Goal: Use online tool/utility: Utilize a website feature to perform a specific function

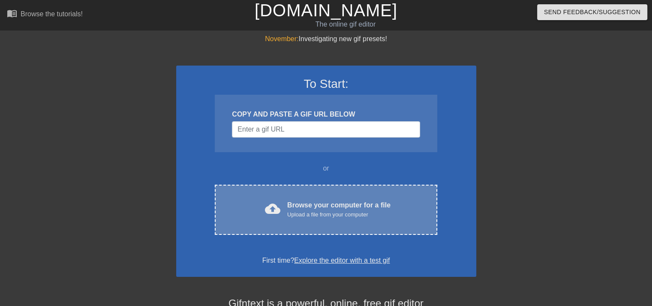
click at [370, 208] on div "Browse your computer for a file Upload a file from your computer" at bounding box center [338, 209] width 103 height 19
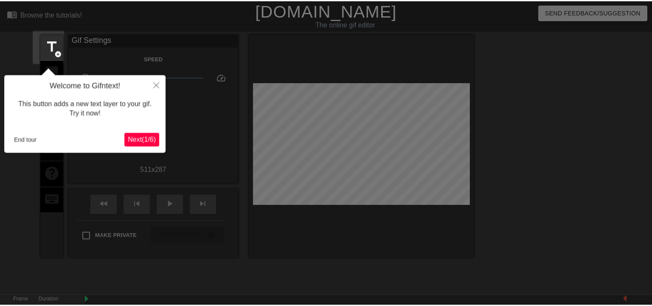
scroll to position [21, 0]
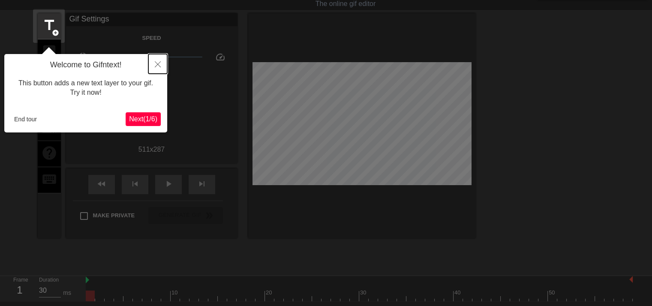
click at [160, 59] on button "Close" at bounding box center [157, 64] width 19 height 20
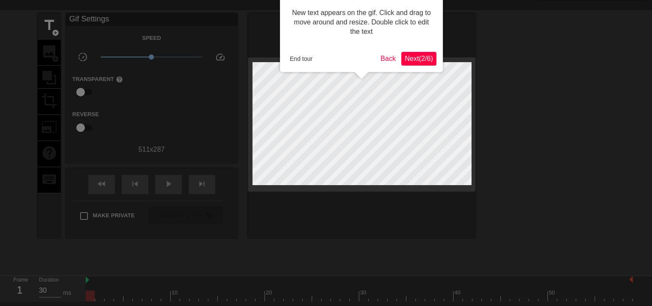
scroll to position [0, 0]
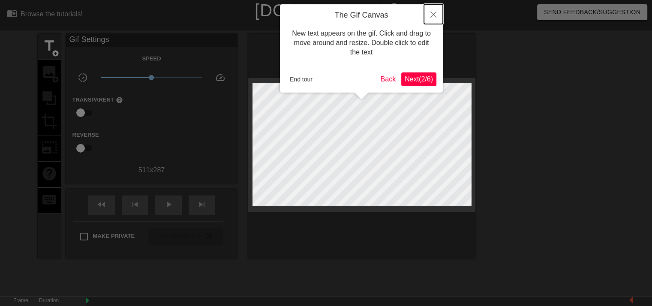
click at [435, 9] on button "Close" at bounding box center [433, 14] width 19 height 20
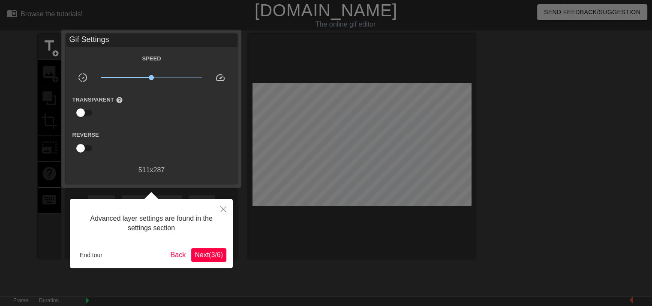
scroll to position [21, 0]
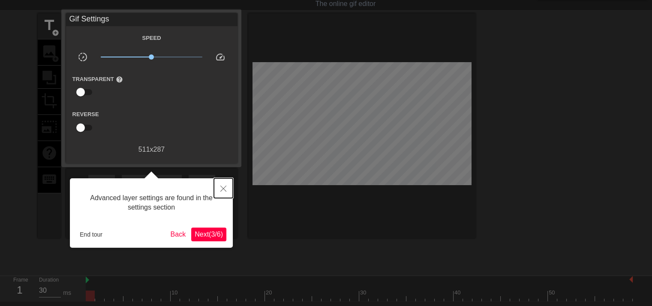
click at [221, 191] on icon "Close" at bounding box center [223, 189] width 6 height 6
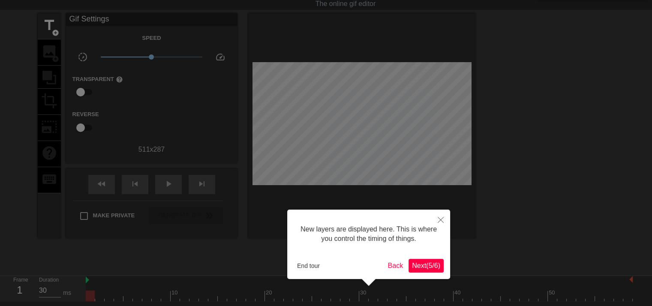
scroll to position [7, 0]
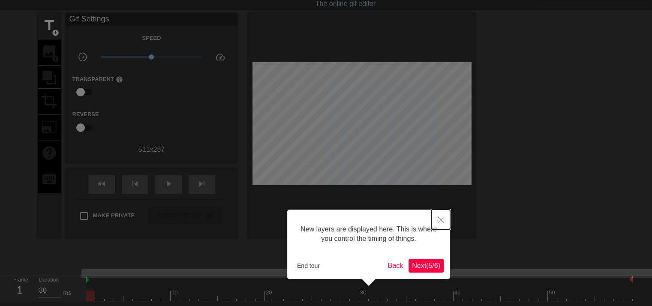
click at [443, 217] on button "Close" at bounding box center [440, 220] width 19 height 20
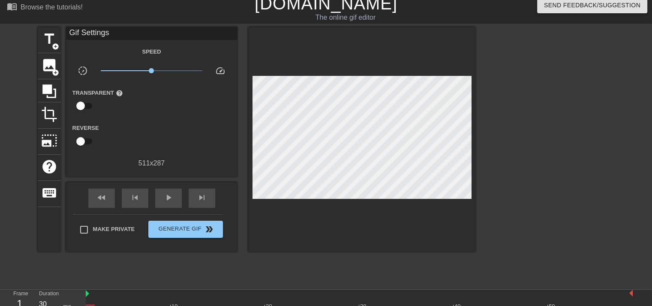
scroll to position [0, 0]
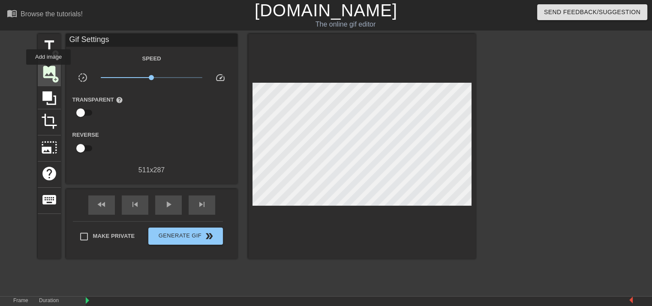
click at [48, 71] on span "image" at bounding box center [49, 72] width 16 height 16
click at [49, 68] on span "image" at bounding box center [49, 72] width 16 height 16
click at [56, 78] on span "add_circle" at bounding box center [55, 79] width 7 height 7
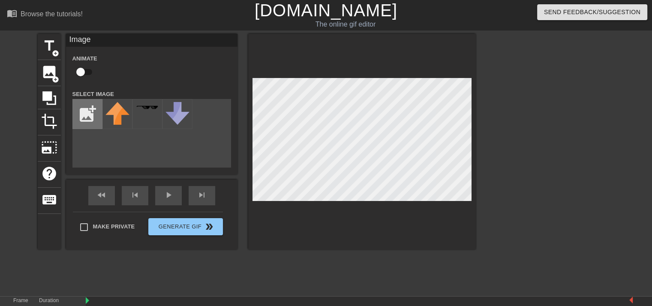
click at [90, 114] on input "file" at bounding box center [87, 113] width 29 height 29
type input "C:\fakepath\you-encounter-the-niche-chinese-.gif"
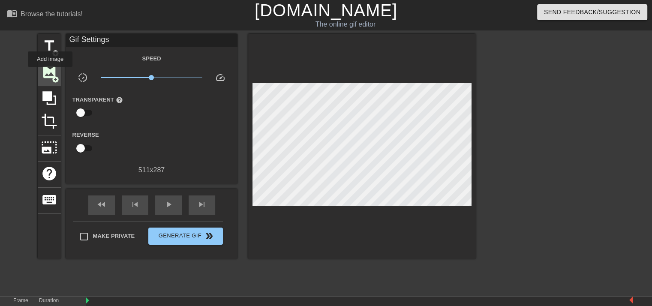
click at [50, 73] on span "image" at bounding box center [49, 72] width 16 height 16
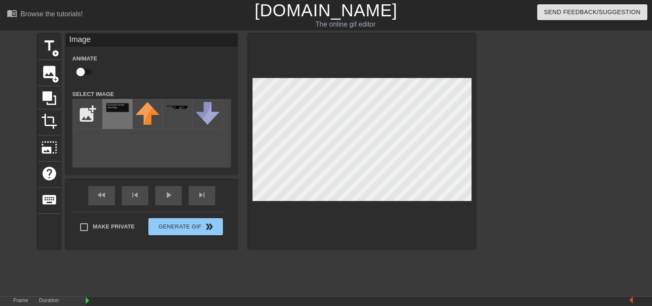
click at [119, 112] on img at bounding box center [117, 107] width 24 height 10
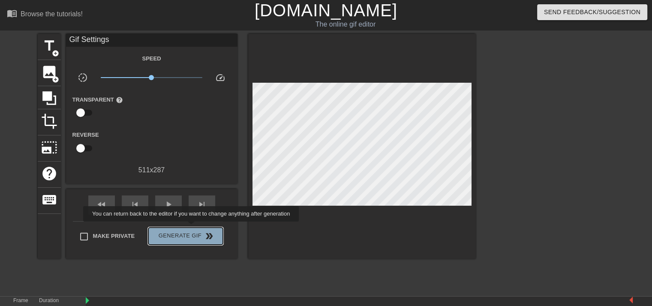
click at [192, 228] on button "Generate Gif double_arrow" at bounding box center [185, 236] width 74 height 17
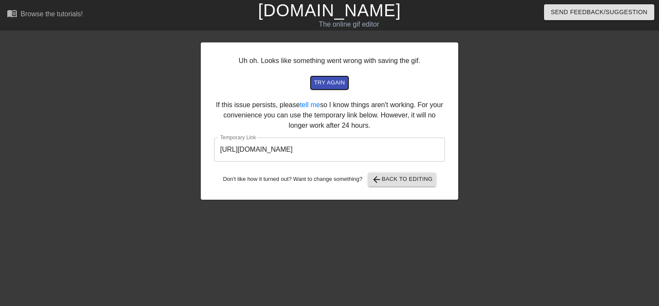
click at [323, 84] on span "try again" at bounding box center [329, 83] width 31 height 10
click at [401, 184] on span "arrow_back Back to Editing" at bounding box center [401, 180] width 61 height 10
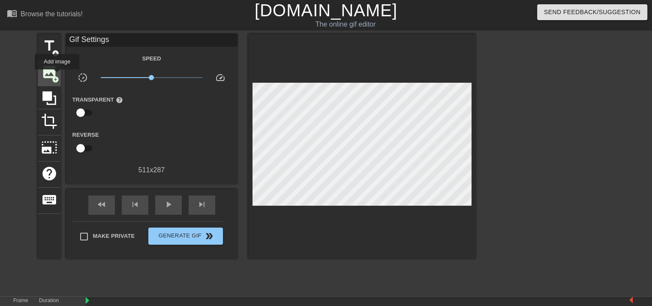
click at [57, 76] on span "add_circle" at bounding box center [55, 79] width 7 height 7
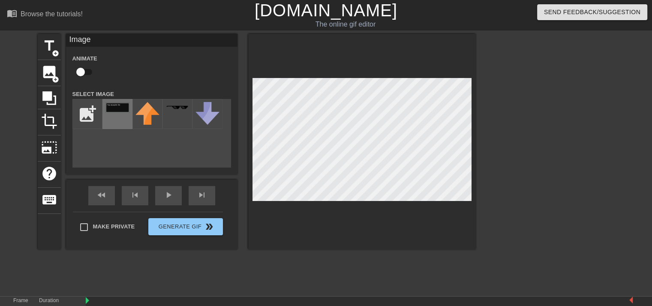
click at [112, 116] on div at bounding box center [117, 114] width 30 height 30
click at [109, 116] on div at bounding box center [117, 114] width 30 height 30
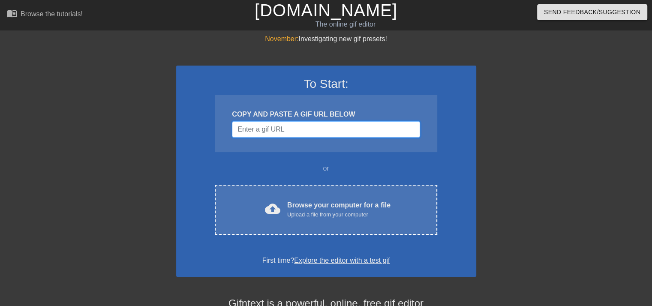
click at [273, 130] on input "Username" at bounding box center [326, 129] width 188 height 16
paste input "blob:https://www.earthboundtext.com/1b5be2f1-4147-4748-a503-14fa89683585"
type input "blob:https://www.earthboundtext.com/1b5be2f1-4147-4748-a503-14fa89683585"
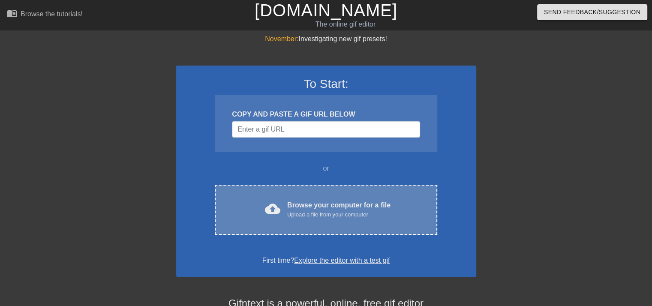
click at [320, 213] on div "Upload a file from your computer" at bounding box center [338, 215] width 103 height 9
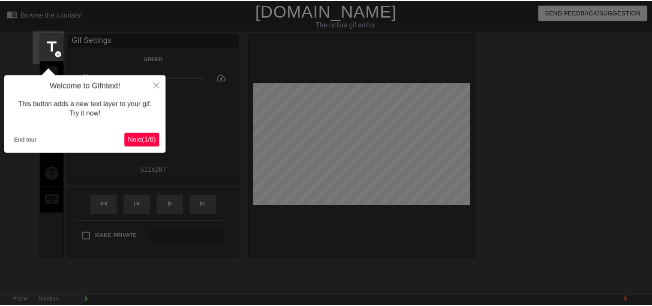
scroll to position [21, 0]
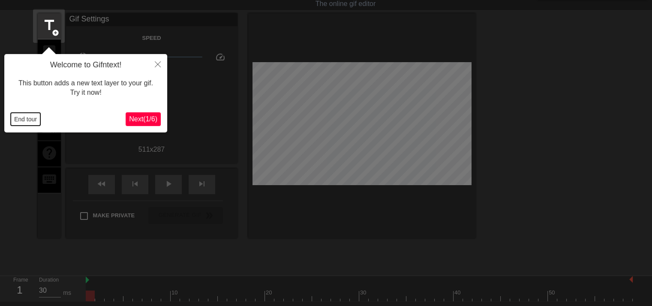
click at [25, 117] on button "End tour" at bounding box center [26, 119] width 30 height 13
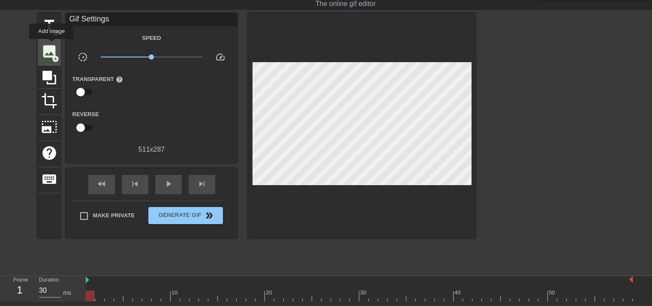
click at [51, 45] on span "image" at bounding box center [49, 51] width 16 height 16
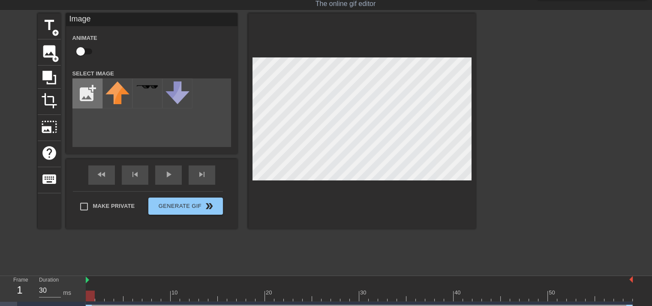
click at [89, 96] on input "file" at bounding box center [87, 93] width 29 height 29
type input "C:\fakepath\2025_10_14_0yl_Kleki.png"
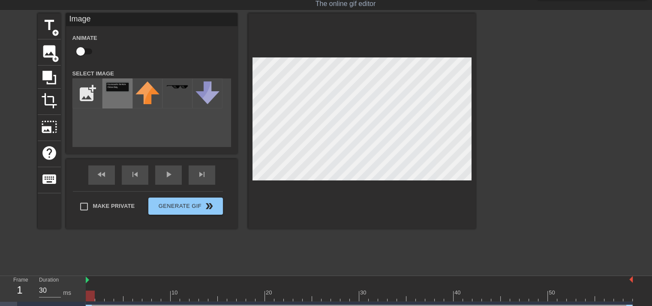
click at [124, 90] on img at bounding box center [117, 87] width 24 height 10
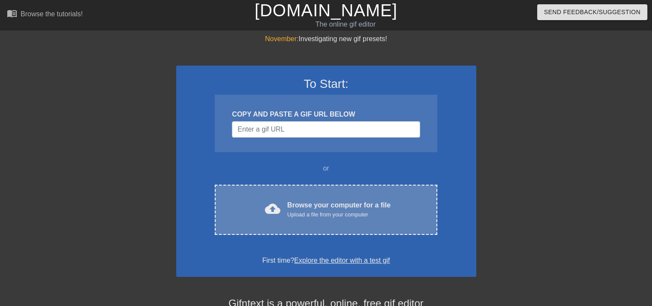
click at [289, 219] on div "cloud_upload Browse your computer for a file Upload a file from your computer C…" at bounding box center [326, 210] width 222 height 50
click at [310, 193] on div "cloud_upload Browse your computer for a file Upload a file from your computer C…" at bounding box center [326, 210] width 222 height 50
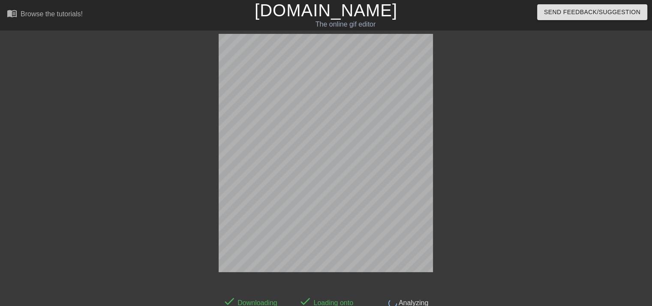
scroll to position [21, 0]
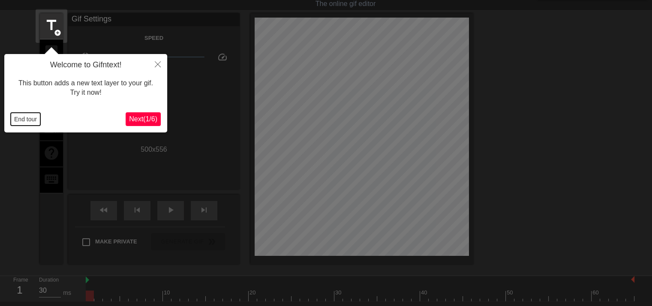
click at [28, 122] on button "End tour" at bounding box center [26, 119] width 30 height 13
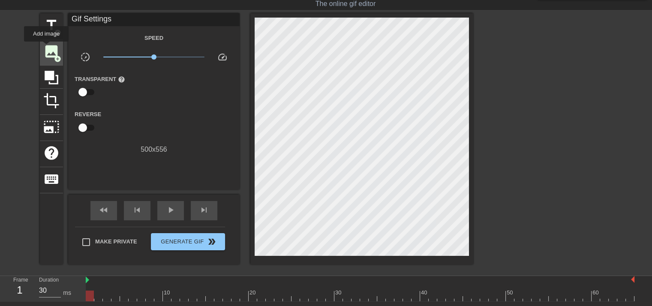
click at [46, 48] on span "image" at bounding box center [51, 51] width 16 height 16
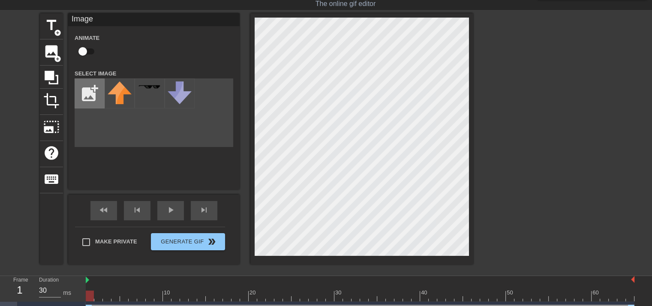
click at [87, 87] on input "file" at bounding box center [89, 93] width 29 height 29
type input "C:\fakepath\2025_10_14_0yl_Kleki.png"
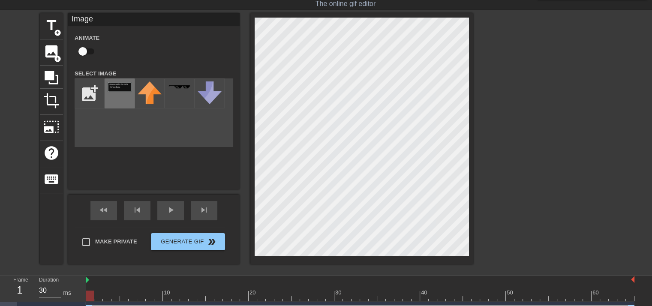
click at [115, 93] on div at bounding box center [120, 93] width 30 height 30
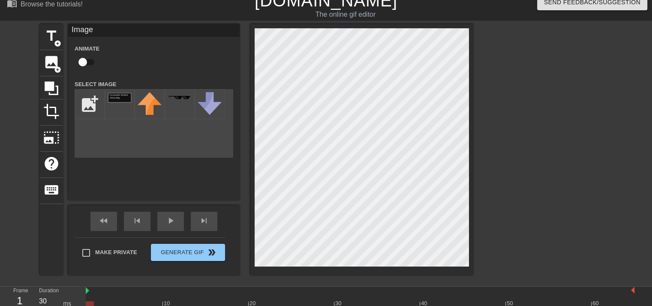
scroll to position [0, 0]
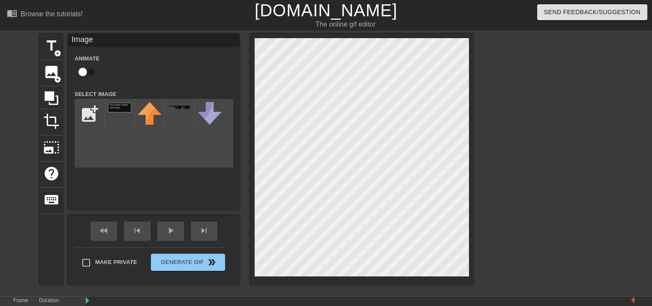
click at [547, 124] on div at bounding box center [548, 162] width 129 height 257
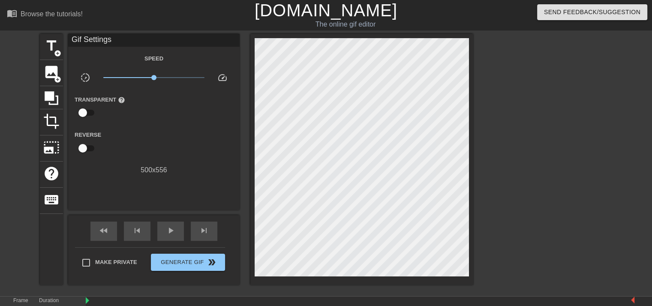
drag, startPoint x: 505, startPoint y: 99, endPoint x: 472, endPoint y: 77, distance: 39.4
click at [506, 99] on div at bounding box center [548, 162] width 129 height 257
click at [48, 73] on span "image" at bounding box center [51, 72] width 16 height 16
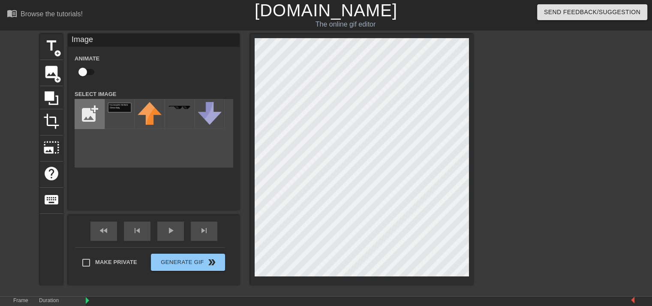
click at [93, 110] on input "file" at bounding box center [89, 113] width 29 height 29
type input "C:\fakepath\2025_10_14_0yx_Kleki.png"
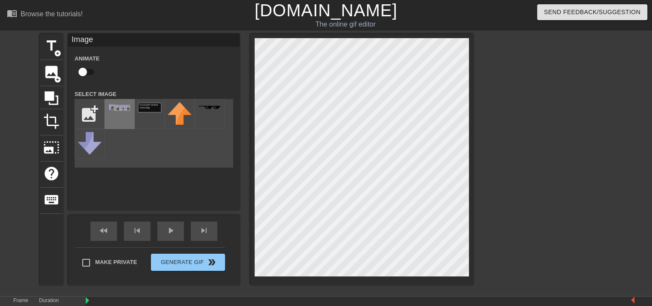
click at [113, 127] on div at bounding box center [120, 114] width 30 height 30
click at [242, 194] on div "title add_circle image add_circle crop photo_size_select_large help keyboard Im…" at bounding box center [257, 159] width 434 height 251
click at [55, 107] on div at bounding box center [51, 97] width 23 height 23
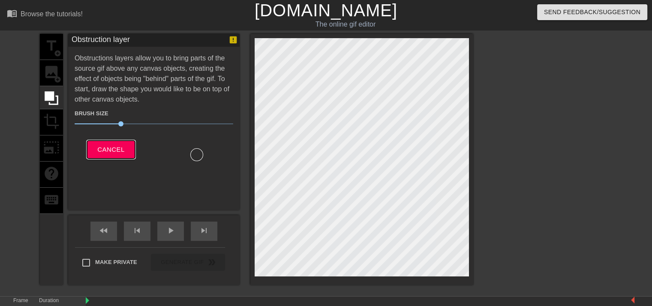
click at [121, 147] on span "Cancel" at bounding box center [110, 149] width 27 height 11
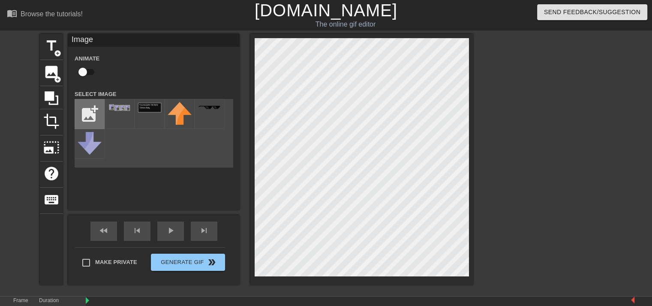
click at [81, 127] on input "file" at bounding box center [89, 113] width 29 height 29
type input "C:\fakepath\2025_10_14_0yy_Kleki.png"
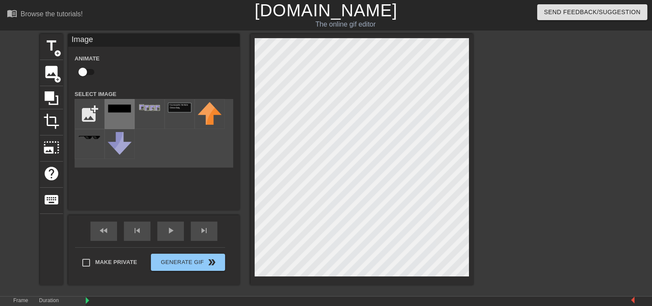
click at [125, 117] on div at bounding box center [120, 114] width 30 height 30
click at [122, 114] on img at bounding box center [120, 109] width 24 height 14
click at [120, 117] on div at bounding box center [120, 114] width 30 height 30
click at [166, 119] on div at bounding box center [180, 114] width 30 height 30
click at [118, 118] on div at bounding box center [120, 114] width 30 height 30
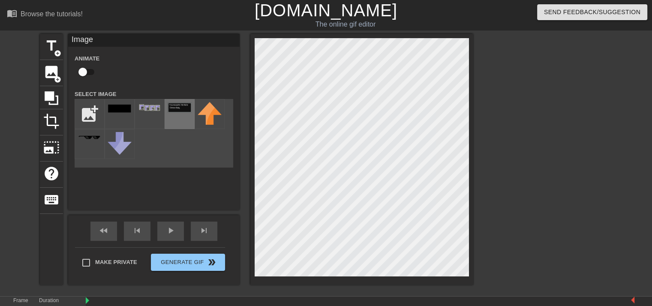
click at [184, 113] on img at bounding box center [180, 107] width 24 height 10
click at [122, 115] on img at bounding box center [120, 109] width 24 height 14
click at [158, 118] on div at bounding box center [150, 114] width 30 height 30
click at [96, 120] on input "file" at bounding box center [89, 113] width 29 height 29
click at [120, 116] on img at bounding box center [120, 109] width 24 height 14
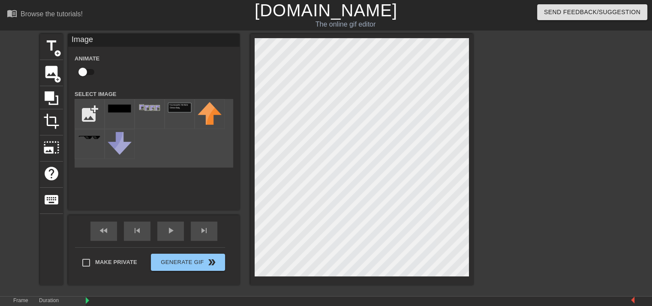
click at [136, 150] on div "title add_circle image add_circle crop photo_size_select_large help keyboard Im…" at bounding box center [257, 159] width 434 height 251
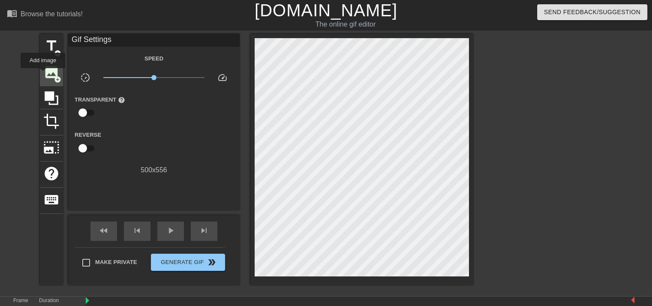
click at [40, 74] on div "image add_circle" at bounding box center [51, 73] width 23 height 26
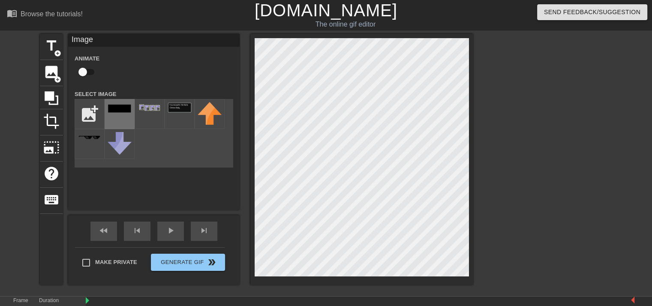
click at [122, 115] on img at bounding box center [120, 109] width 24 height 14
click at [235, 157] on div "title add_circle image add_circle crop photo_size_select_large help keyboard Im…" at bounding box center [257, 159] width 434 height 251
click at [42, 89] on div at bounding box center [51, 97] width 23 height 23
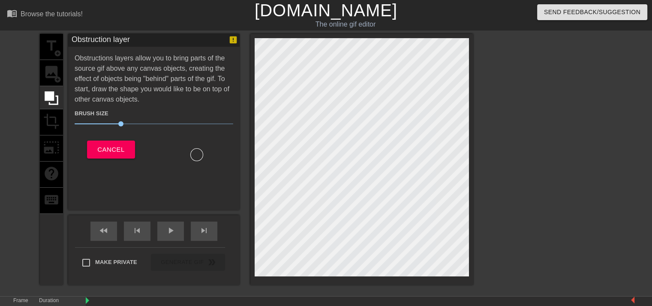
click at [55, 69] on div "title add_circle image add_circle crop photo_size_select_large help keyboard" at bounding box center [51, 159] width 23 height 251
click at [107, 150] on span "Cancel" at bounding box center [110, 149] width 27 height 11
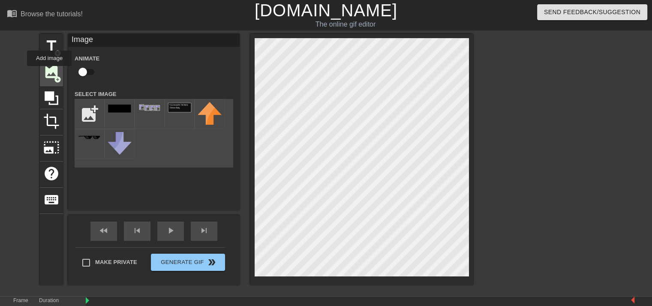
click at [49, 72] on span "image" at bounding box center [51, 72] width 16 height 16
click at [159, 118] on div at bounding box center [150, 114] width 30 height 30
click at [253, 211] on div at bounding box center [361, 159] width 223 height 251
click at [488, 191] on div "title add_circle image add_circle crop photo_size_select_large help keyboard Im…" at bounding box center [326, 162] width 652 height 257
click at [479, 194] on div "title add_circle image add_circle crop photo_size_select_large help keyboard Im…" at bounding box center [326, 162] width 652 height 257
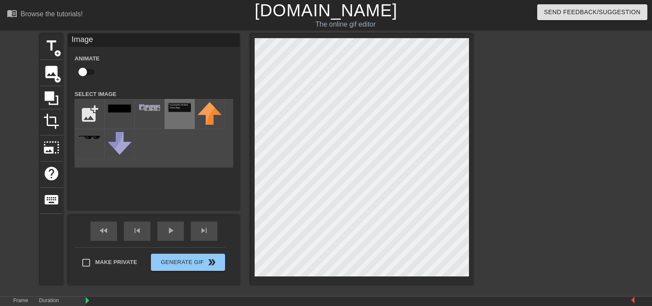
click at [171, 115] on div at bounding box center [180, 114] width 30 height 30
click at [155, 121] on div at bounding box center [150, 114] width 30 height 30
click at [486, 175] on div "title add_circle image add_circle crop photo_size_select_large help keyboard Im…" at bounding box center [326, 162] width 652 height 257
click at [475, 266] on div "title add_circle image add_circle crop photo_size_select_large help keyboard Im…" at bounding box center [326, 162] width 652 height 257
click at [53, 101] on icon at bounding box center [51, 98] width 16 height 16
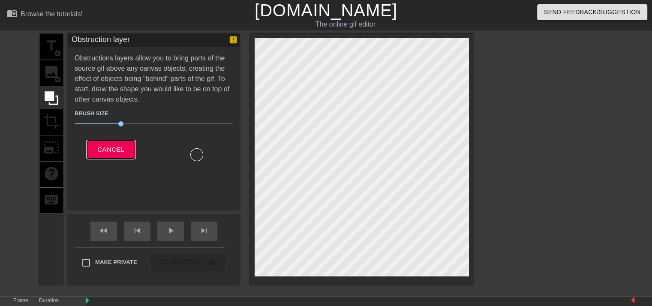
click at [120, 157] on button "Cancel" at bounding box center [111, 150] width 48 height 18
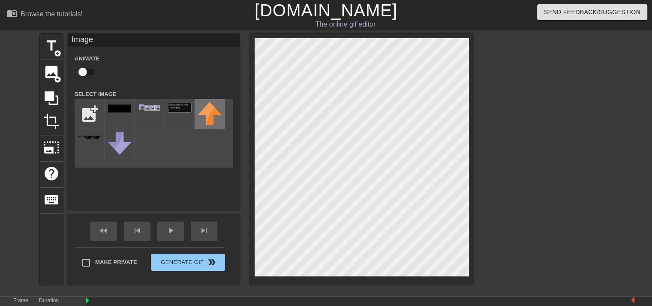
click at [202, 124] on img at bounding box center [210, 113] width 24 height 23
click at [147, 119] on div at bounding box center [150, 114] width 30 height 30
click at [55, 101] on icon at bounding box center [51, 98] width 16 height 16
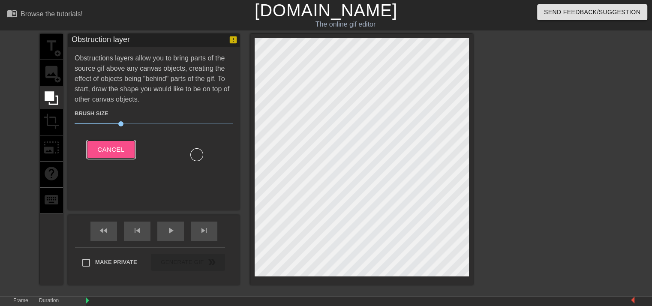
click at [102, 148] on span "Cancel" at bounding box center [110, 149] width 27 height 11
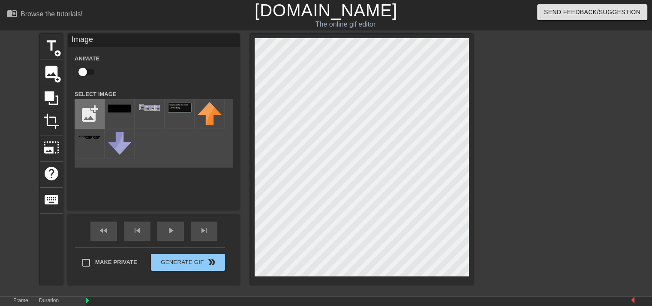
click at [83, 106] on input "file" at bounding box center [89, 113] width 29 height 29
click at [102, 120] on input "file" at bounding box center [89, 113] width 29 height 29
click at [75, 99] on input "file" at bounding box center [89, 113] width 29 height 29
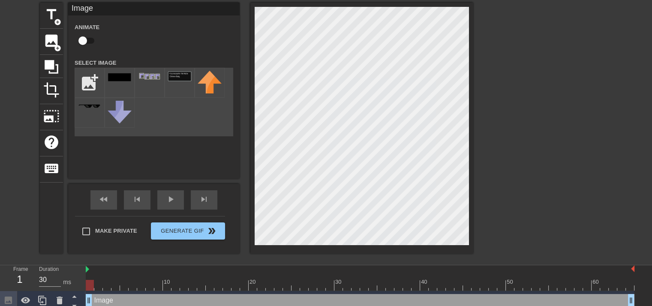
scroll to position [43, 0]
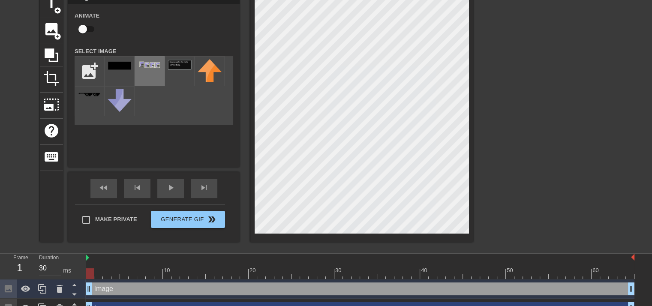
click at [150, 69] on div at bounding box center [150, 71] width 30 height 30
click at [127, 70] on img at bounding box center [120, 66] width 24 height 14
click at [145, 70] on div at bounding box center [150, 71] width 30 height 30
click at [42, 52] on div at bounding box center [51, 54] width 23 height 23
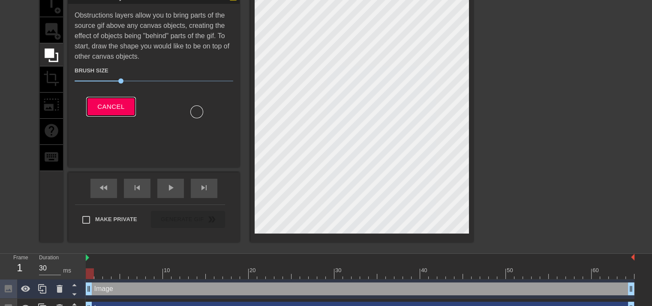
click at [105, 110] on span "Cancel" at bounding box center [110, 106] width 27 height 11
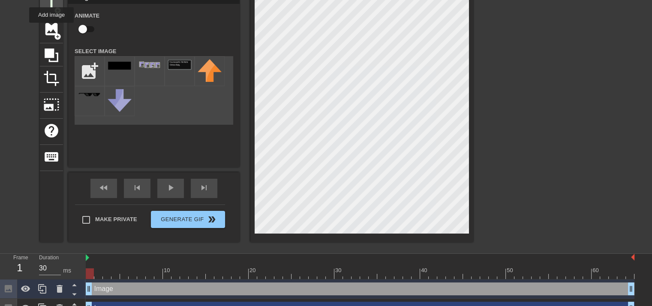
click at [46, 12] on div "title add_circle" at bounding box center [51, 4] width 23 height 26
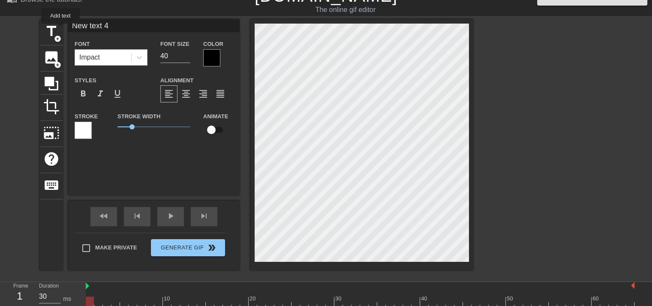
scroll to position [0, 0]
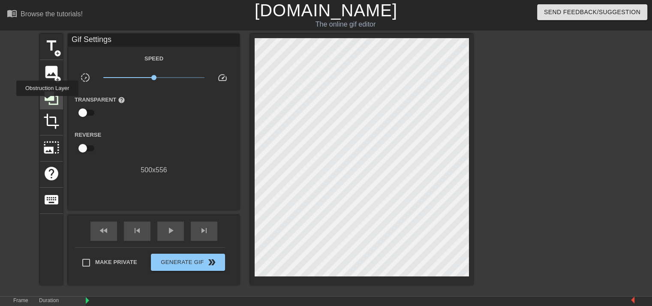
click at [47, 102] on icon at bounding box center [51, 98] width 16 height 16
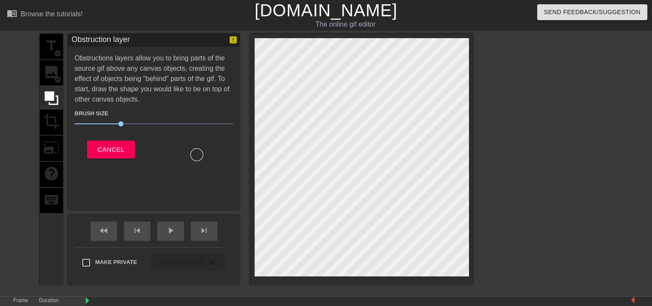
click at [57, 82] on div "title add_circle image add_circle crop photo_size_select_large help keyboard" at bounding box center [51, 159] width 23 height 251
click at [122, 154] on span "Cancel" at bounding box center [110, 149] width 27 height 11
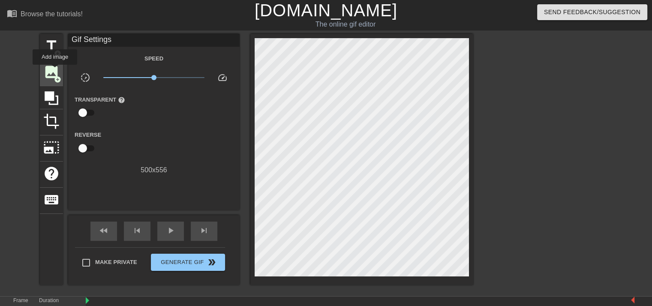
click at [55, 71] on span "image" at bounding box center [51, 72] width 16 height 16
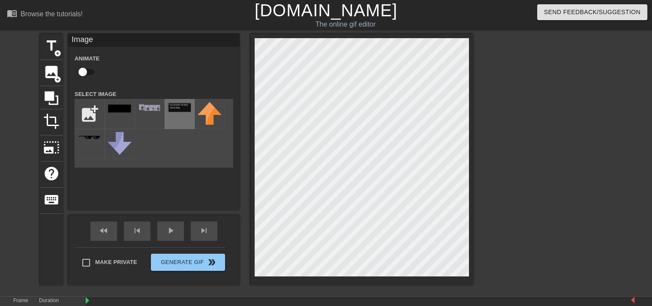
click at [172, 113] on img at bounding box center [180, 107] width 24 height 10
click at [254, 208] on div at bounding box center [361, 159] width 223 height 251
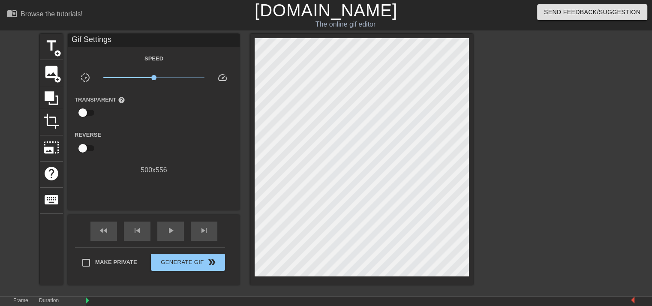
click at [520, 92] on div at bounding box center [548, 162] width 129 height 257
click at [52, 72] on span "image" at bounding box center [51, 72] width 16 height 16
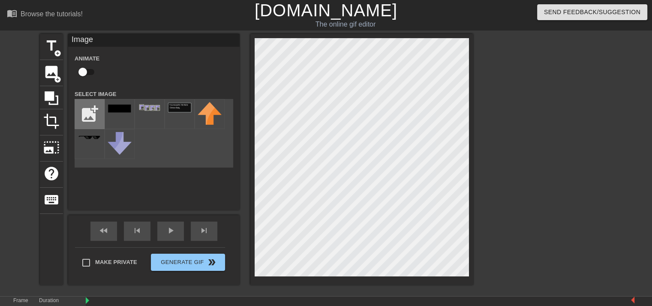
click at [91, 113] on input "file" at bounding box center [89, 113] width 29 height 29
type input "C:\fakepath\2025_10_14_0z1_Kleki.png"
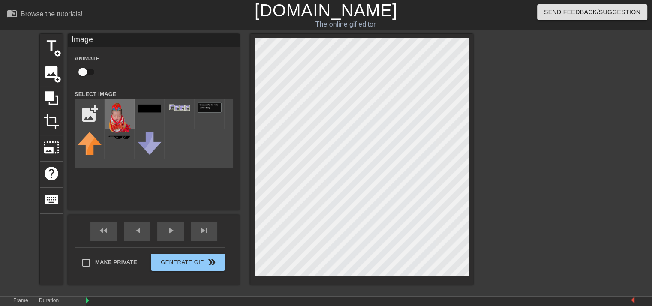
click at [123, 122] on img at bounding box center [120, 118] width 24 height 32
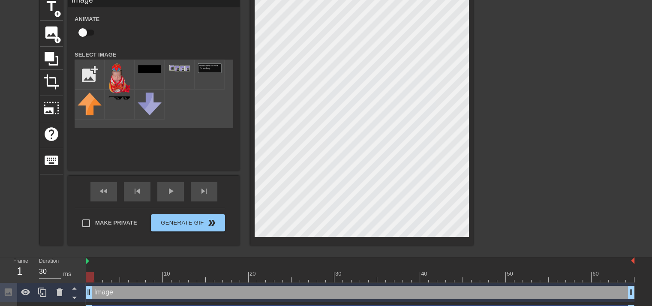
scroll to position [86, 0]
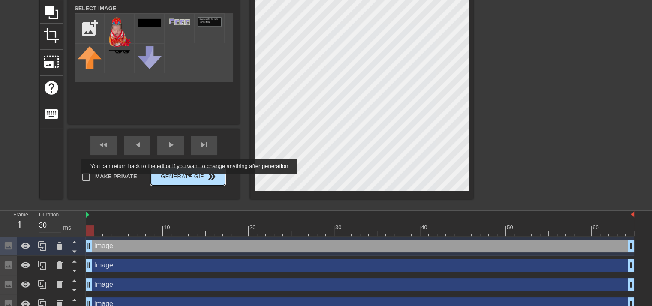
click at [190, 180] on span "Generate Gif double_arrow" at bounding box center [187, 177] width 67 height 10
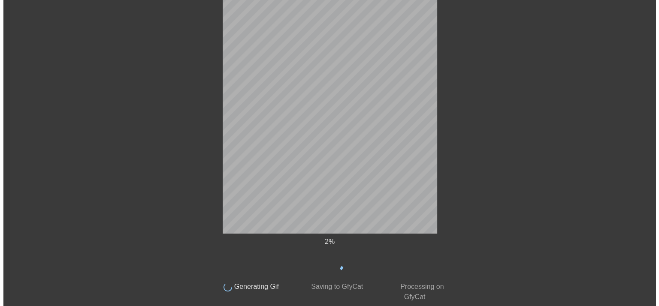
scroll to position [0, 0]
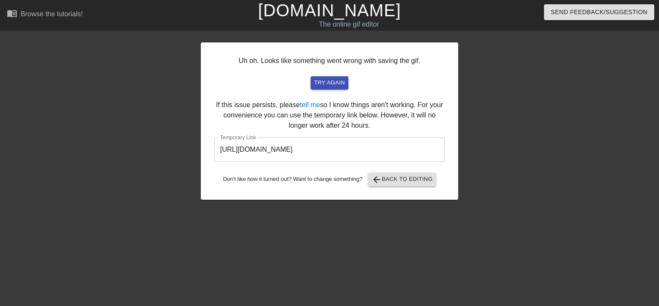
click at [328, 76] on div "Uh oh. Looks like something went wrong with saving the gif. try again If this i…" at bounding box center [329, 120] width 257 height 157
click at [335, 84] on span "try again" at bounding box center [329, 83] width 31 height 10
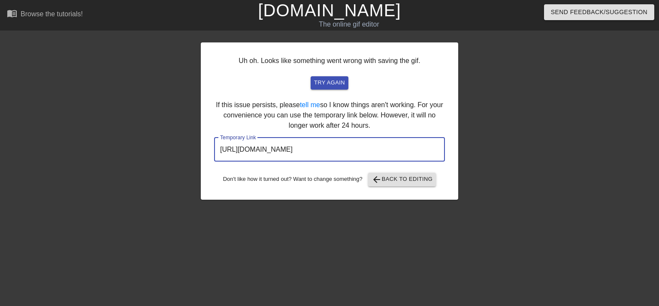
drag, startPoint x: 418, startPoint y: 155, endPoint x: 180, endPoint y: 148, distance: 237.7
click at [180, 148] on div "Uh oh. Looks like something went wrong with saving the gif. try again If this i…" at bounding box center [329, 162] width 659 height 257
